Goal: Communication & Community: Answer question/provide support

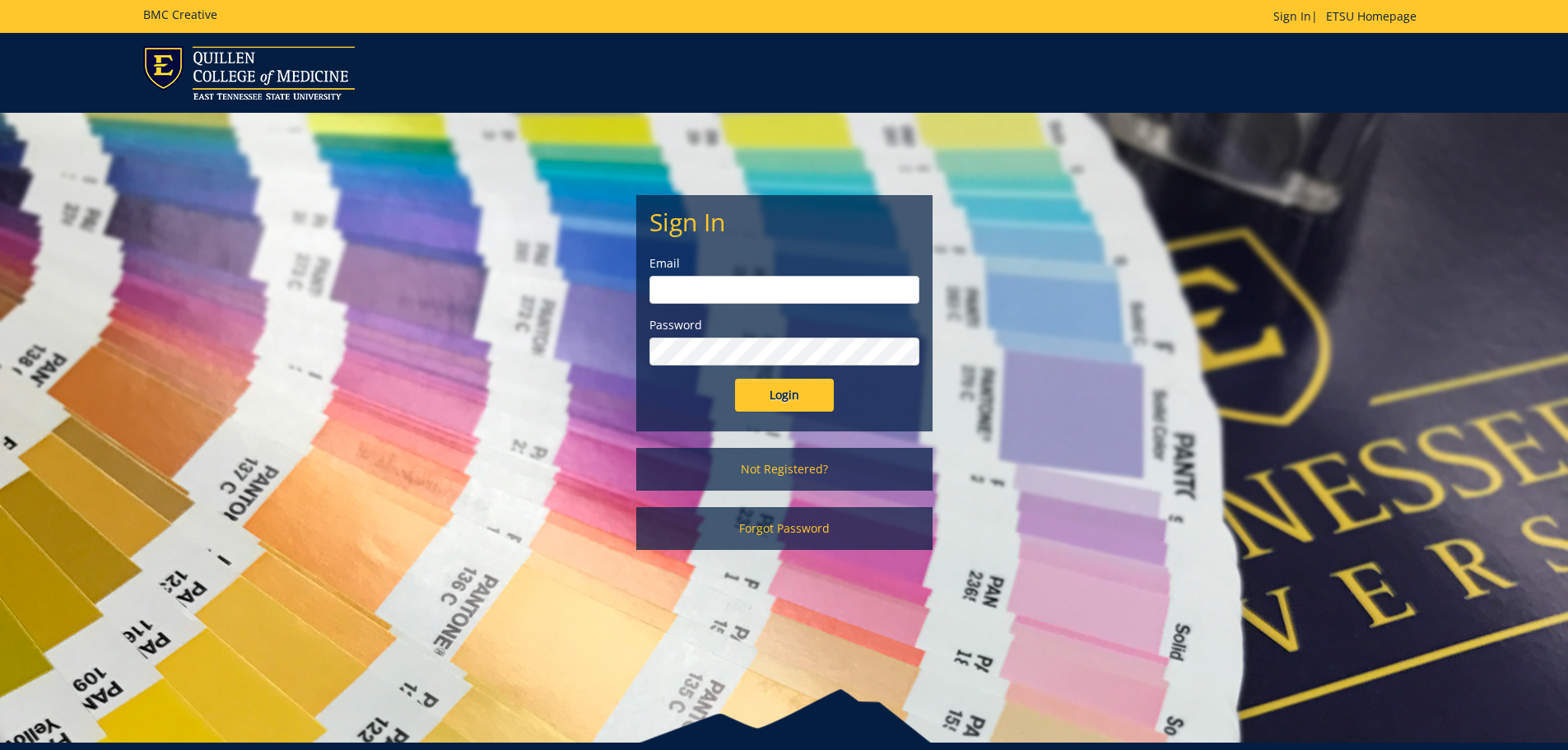
click at [682, 273] on div "Email" at bounding box center [784, 280] width 270 height 49
click at [681, 289] on input "email" at bounding box center [784, 289] width 270 height 28
type input "[EMAIL_ADDRESS][DOMAIN_NAME]"
click at [735, 379] on input "Login" at bounding box center [784, 395] width 99 height 33
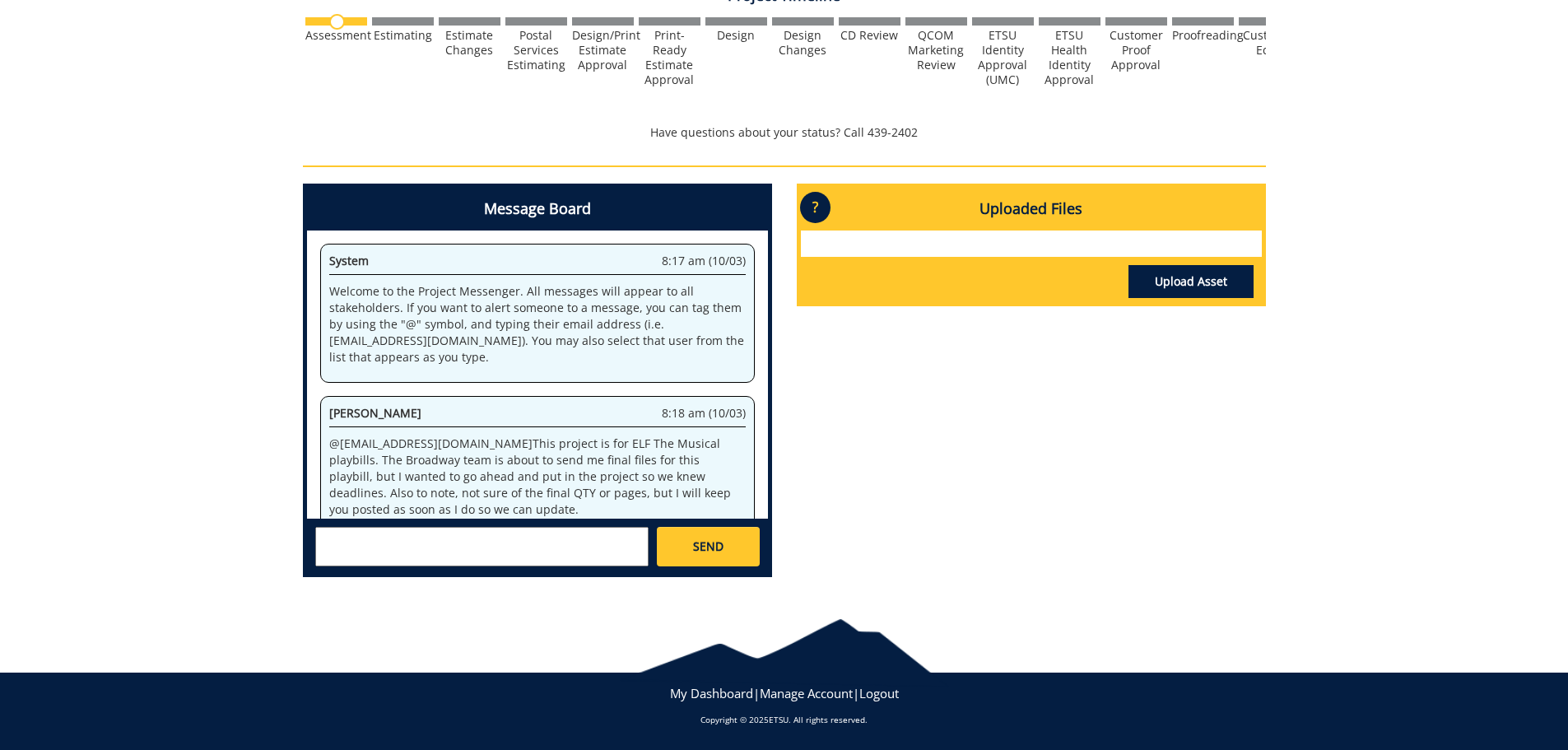
scroll to position [133, 0]
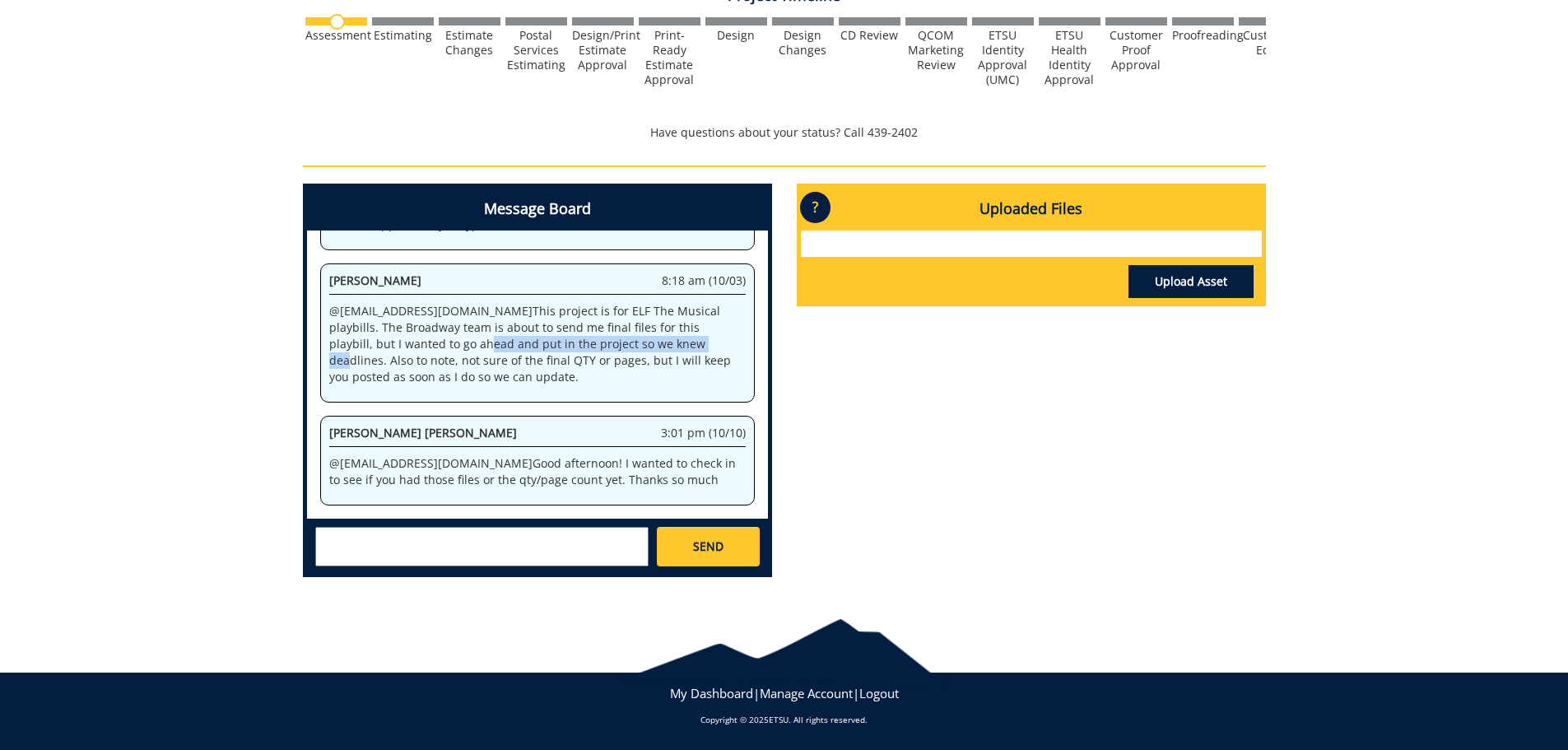
drag, startPoint x: 365, startPoint y: 337, endPoint x: 636, endPoint y: 338, distance: 271.0
click at [600, 339] on p "@ [EMAIL_ADDRESS][DOMAIN_NAME] This project is for ELF The Musical playbills. T…" at bounding box center [536, 344] width 416 height 83
click at [643, 338] on p "@ [EMAIL_ADDRESS][DOMAIN_NAME] This project is for ELF The Musical playbills. T…" at bounding box center [536, 344] width 416 height 83
drag, startPoint x: 646, startPoint y: 336, endPoint x: 675, endPoint y: 336, distance: 29.0
click at [675, 336] on p "@ [EMAIL_ADDRESS][DOMAIN_NAME] This project is for ELF The Musical playbills. T…" at bounding box center [536, 344] width 416 height 83
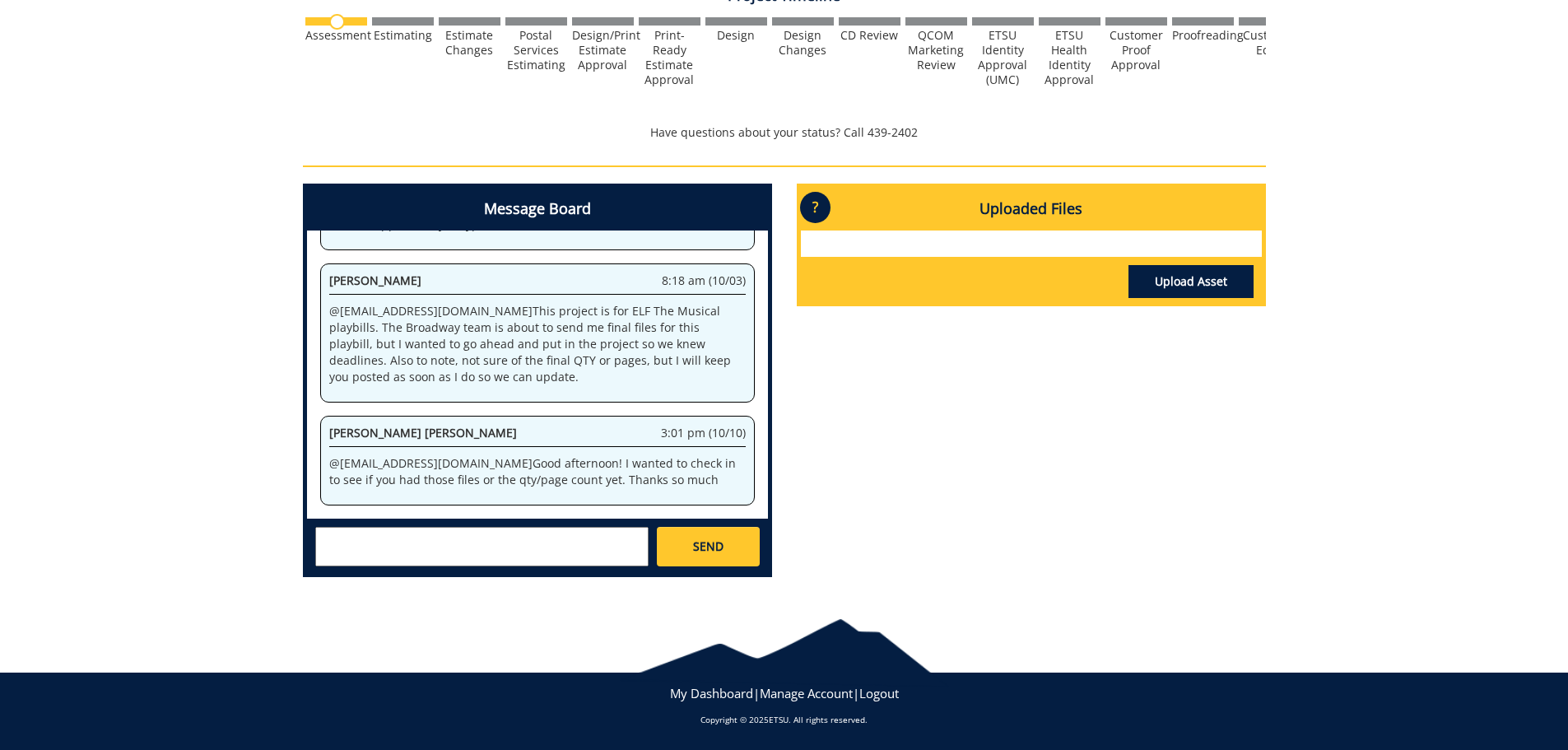
click at [445, 361] on p "@ [EMAIL_ADDRESS][DOMAIN_NAME] This project is for ELF The Musical playbills. T…" at bounding box center [536, 344] width 416 height 83
drag, startPoint x: 343, startPoint y: 352, endPoint x: 628, endPoint y: 349, distance: 285.0
click at [585, 350] on p "@ [EMAIL_ADDRESS][DOMAIN_NAME] This project is for ELF The Musical playbills. T…" at bounding box center [536, 344] width 416 height 83
click at [629, 349] on p "@ [EMAIL_ADDRESS][DOMAIN_NAME] This project is for ELF The Musical playbills. T…" at bounding box center [536, 344] width 416 height 83
drag, startPoint x: 353, startPoint y: 368, endPoint x: 527, endPoint y: 367, distance: 174.0
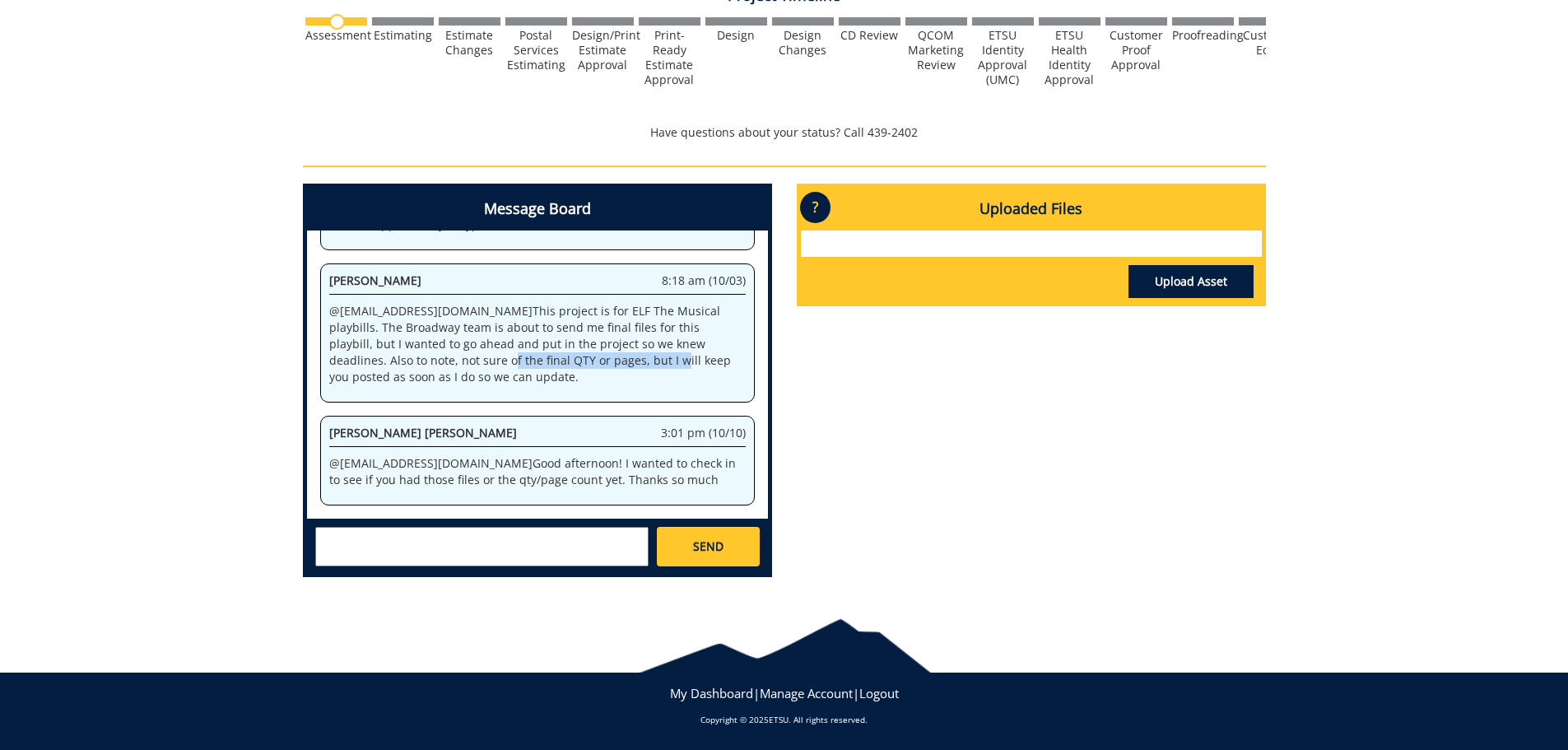
click at [520, 367] on p "@ [EMAIL_ADDRESS][DOMAIN_NAME] This project is for ELF The Musical playbills. T…" at bounding box center [536, 344] width 416 height 83
click at [569, 365] on p "@ [EMAIL_ADDRESS][DOMAIN_NAME] This project is for ELF The Musical playbills. T…" at bounding box center [536, 344] width 416 height 83
click at [504, 552] on textarea at bounding box center [481, 547] width 334 height 39
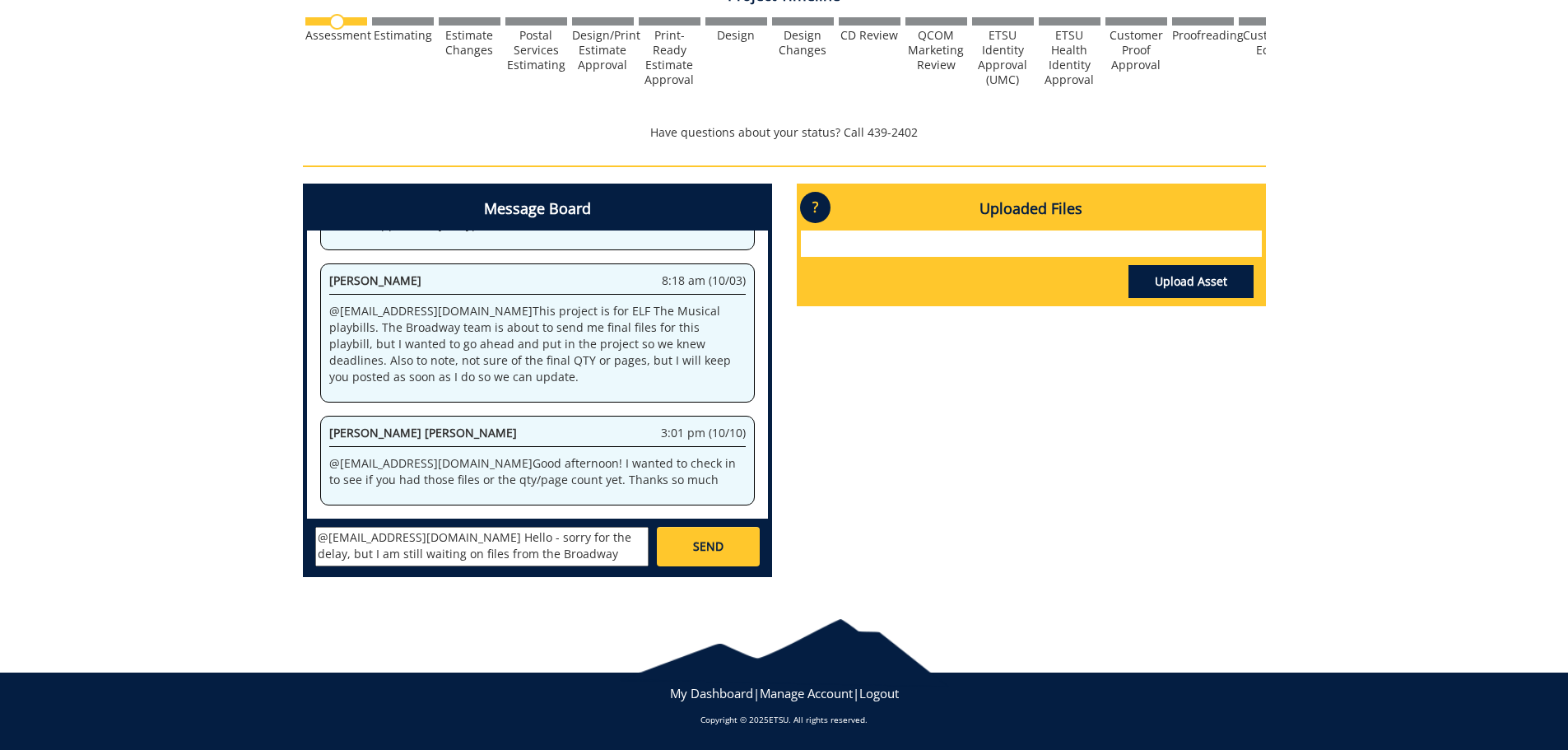
scroll to position [13, 0]
type textarea "@[EMAIL_ADDRESS][DOMAIN_NAME] Hello - sorry for the delay, but I am still waiti…"
click at [705, 542] on span "SEND" at bounding box center [708, 547] width 30 height 17
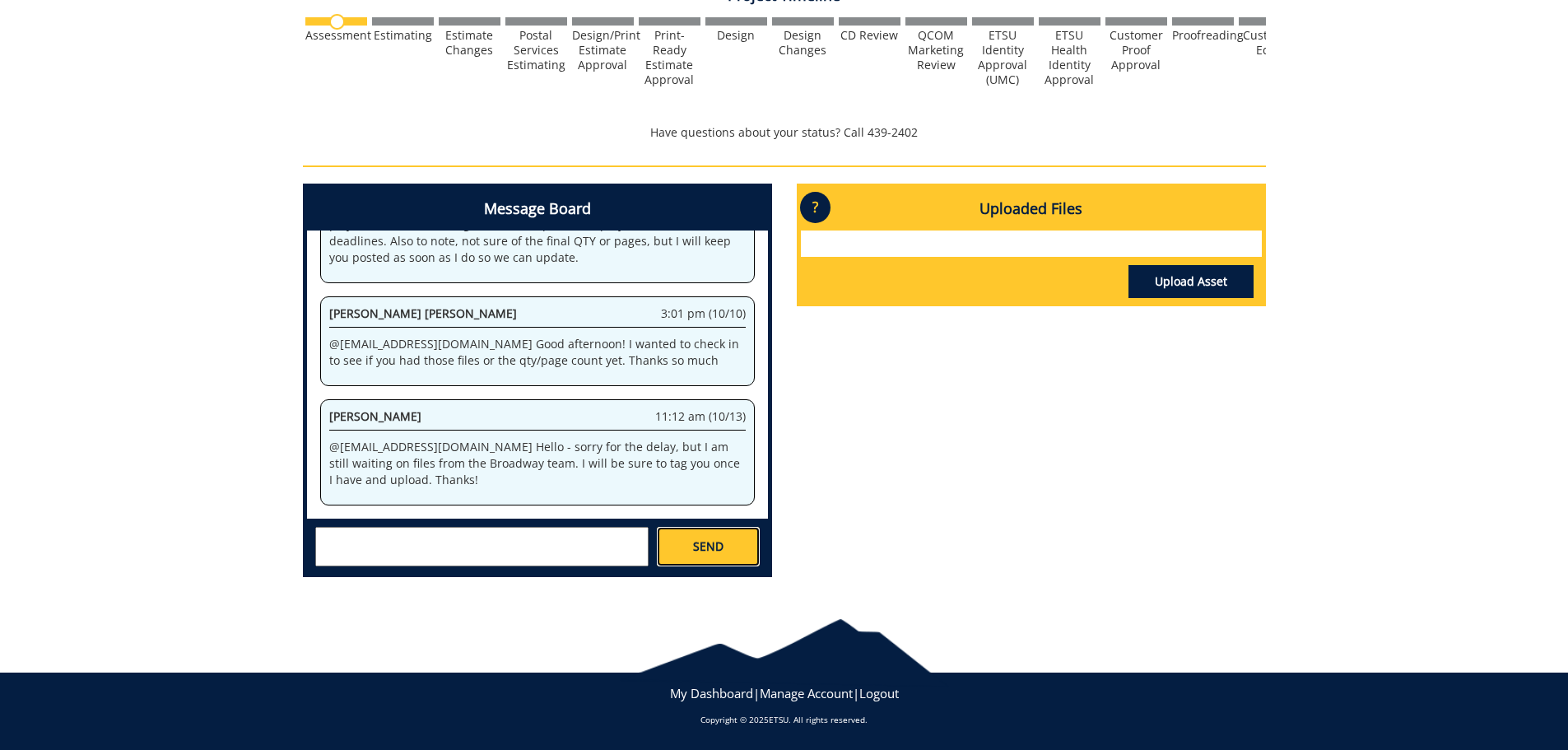
scroll to position [16059, 0]
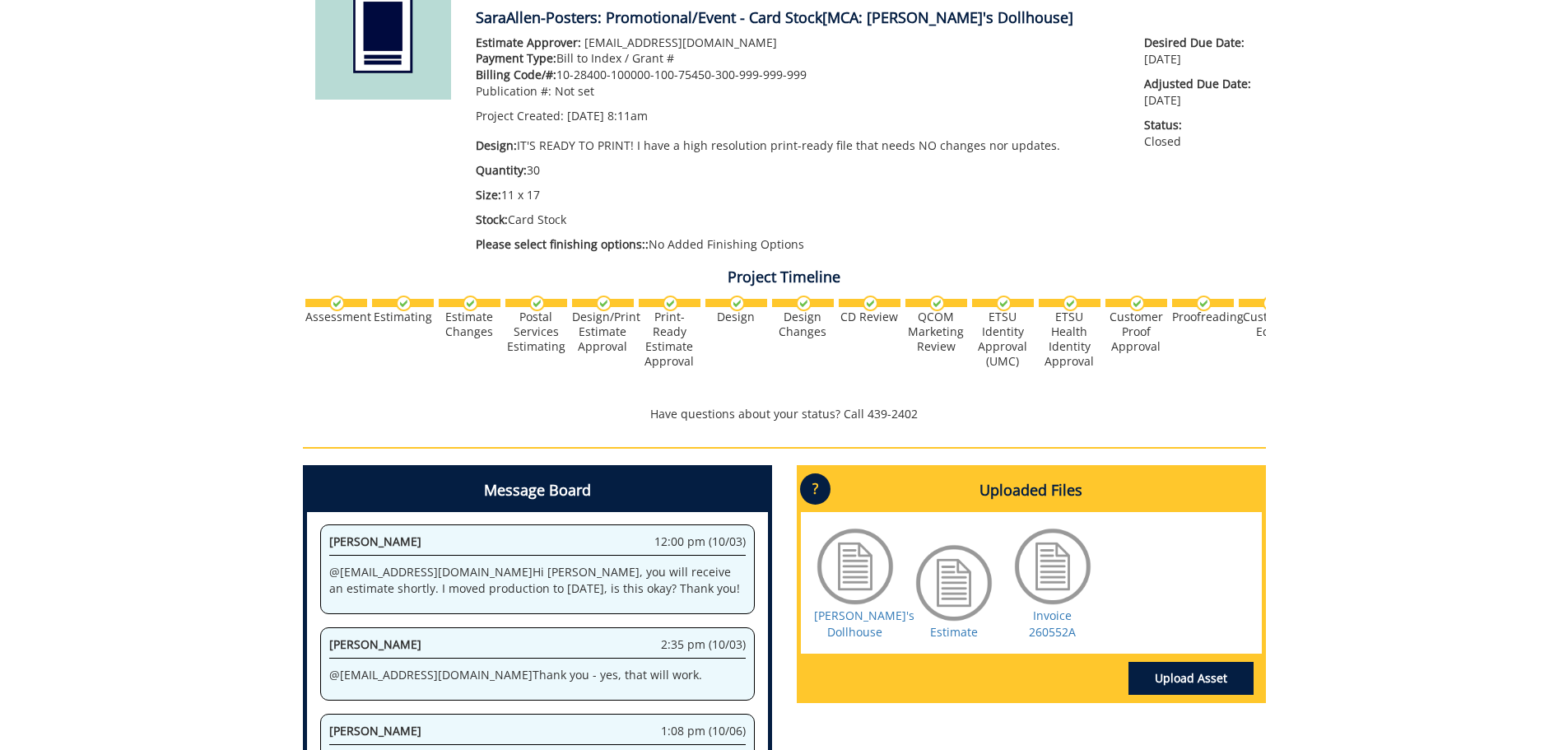
scroll to position [412, 0]
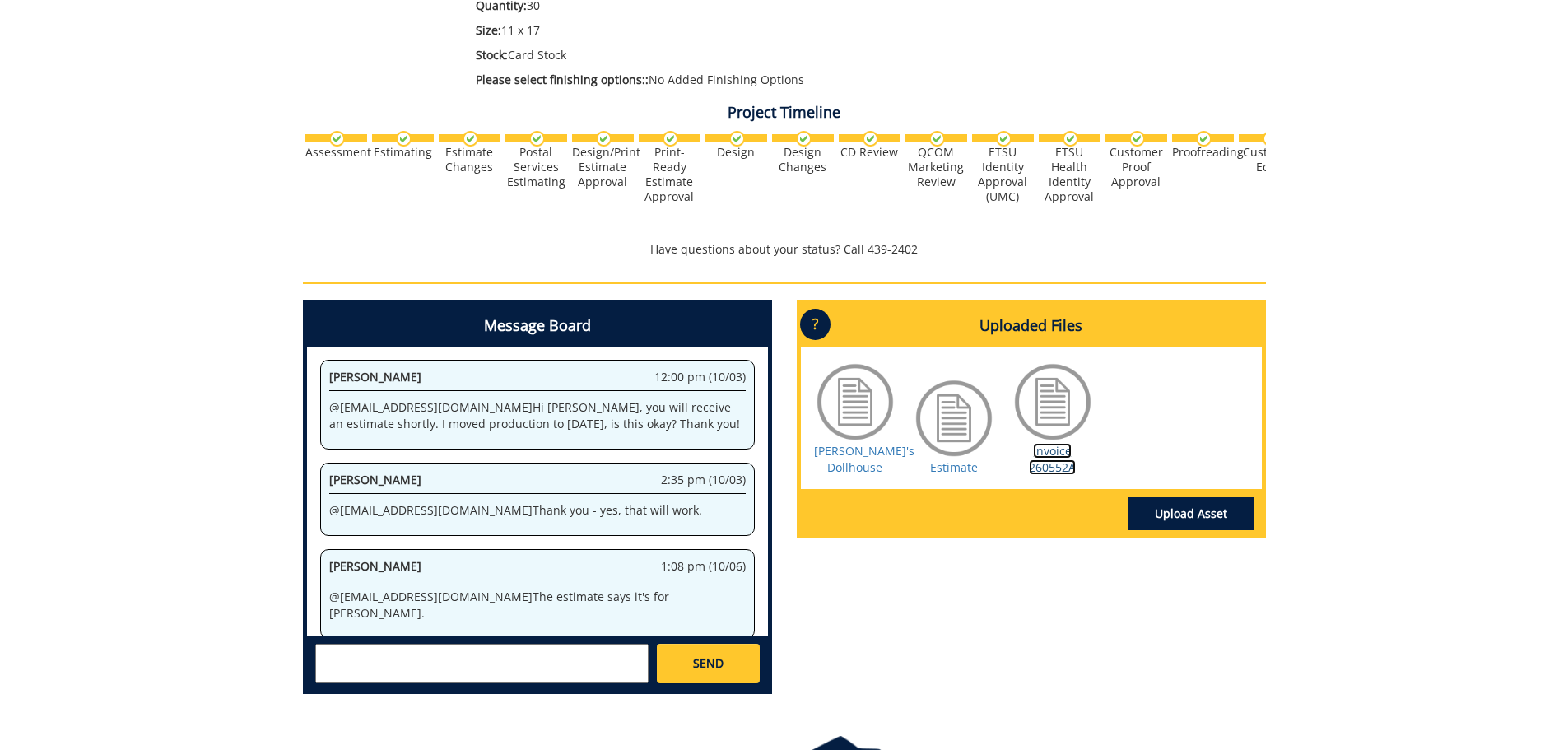
click at [1048, 458] on link "Invoice 260552A" at bounding box center [1052, 459] width 47 height 32
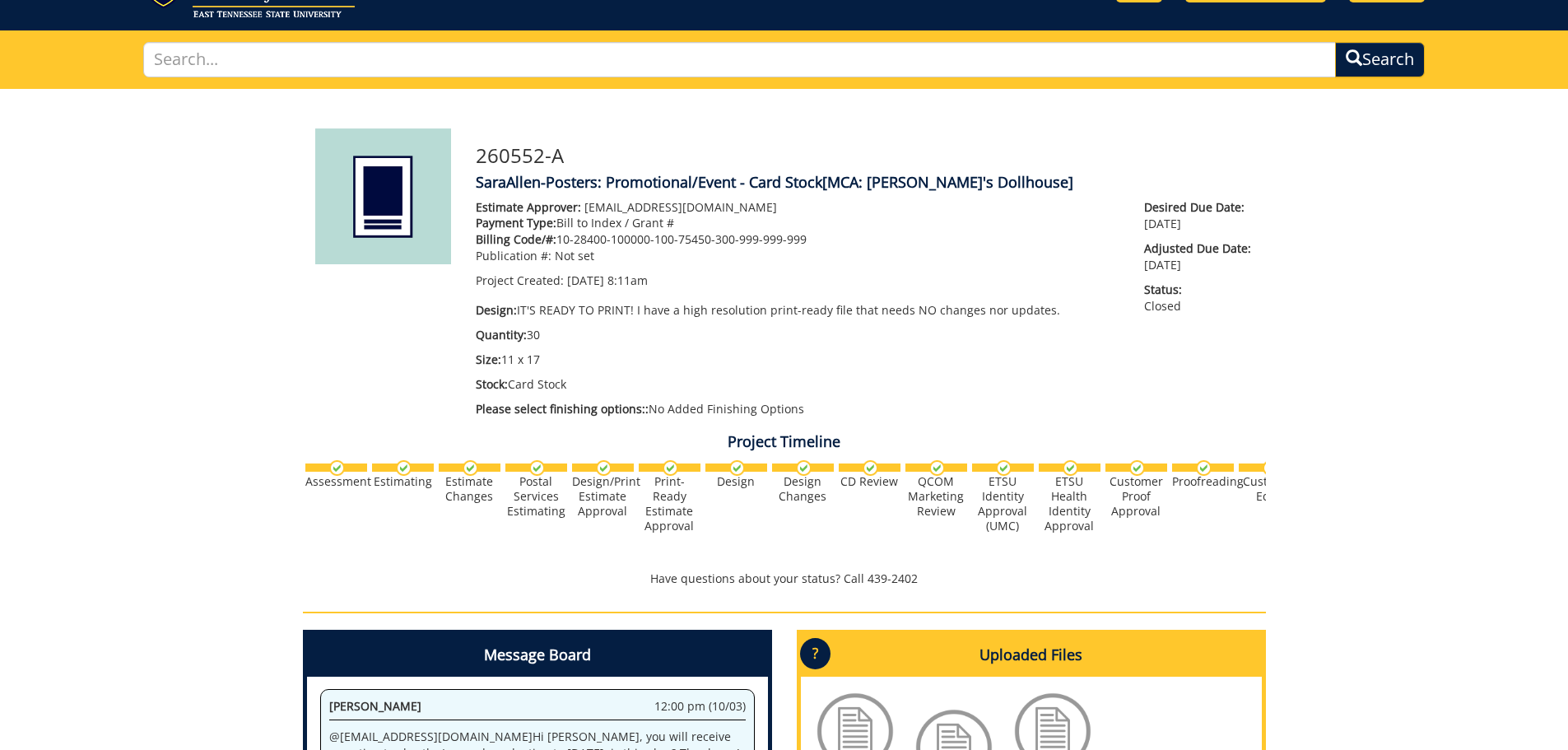
scroll to position [0, 0]
